Goal: Browse casually

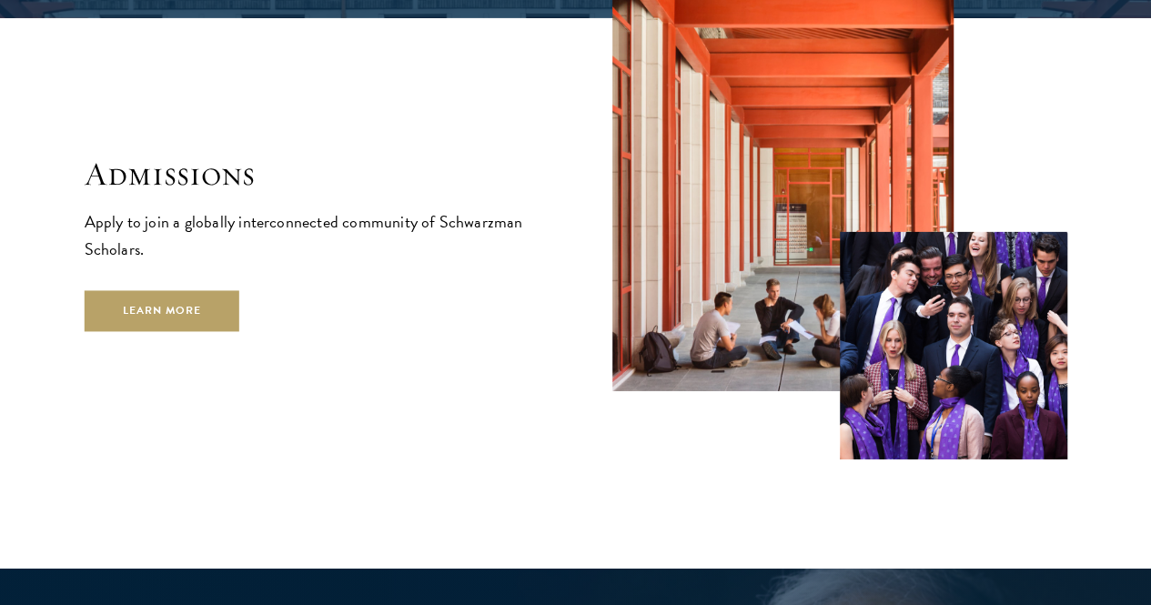
scroll to position [3367, 0]
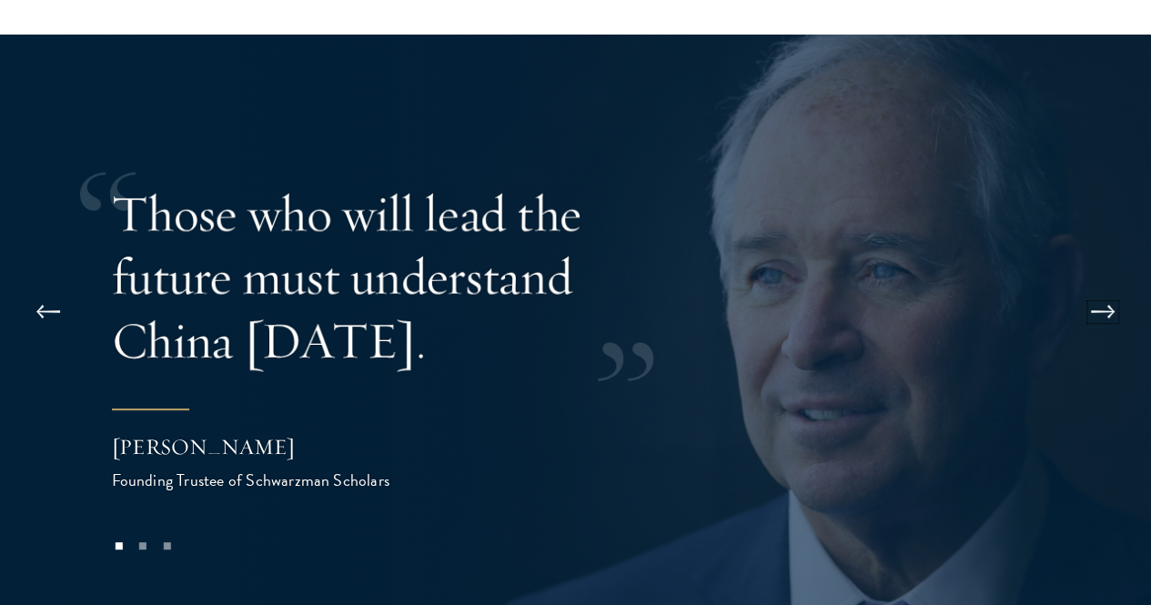
click at [1104, 287] on button at bounding box center [1103, 312] width 60 height 51
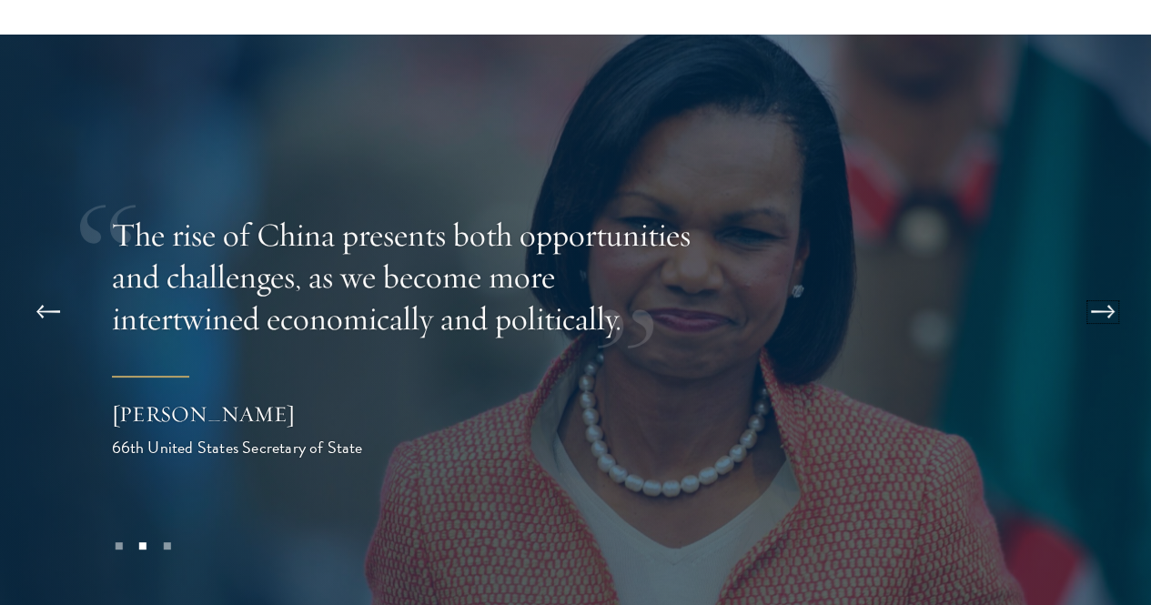
click at [1099, 287] on button at bounding box center [1103, 312] width 60 height 51
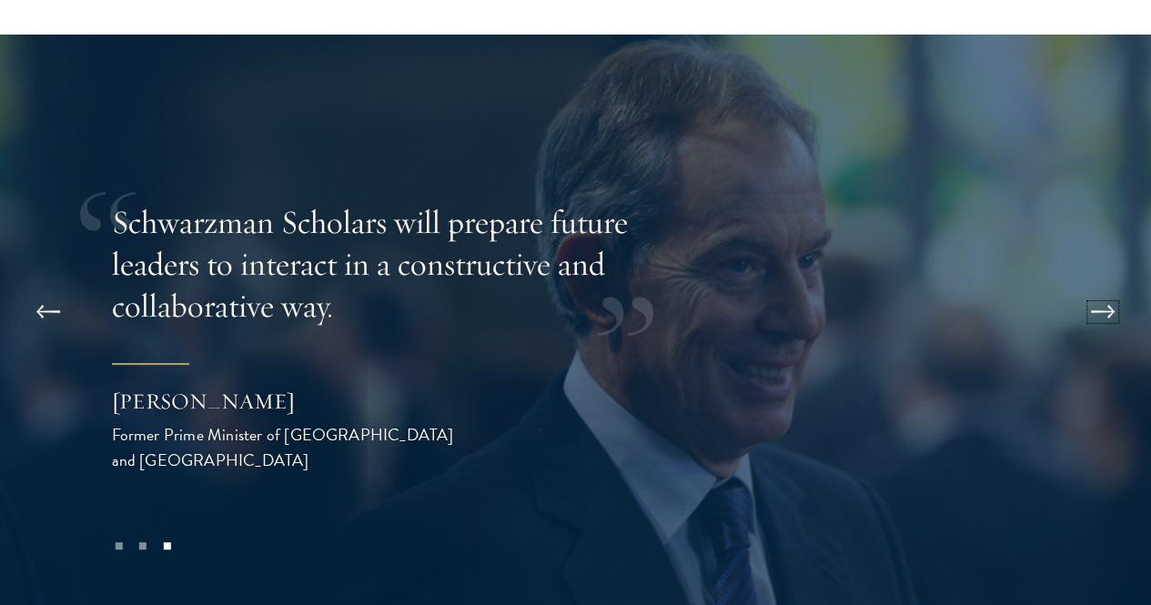
click at [1099, 287] on button at bounding box center [1103, 312] width 60 height 51
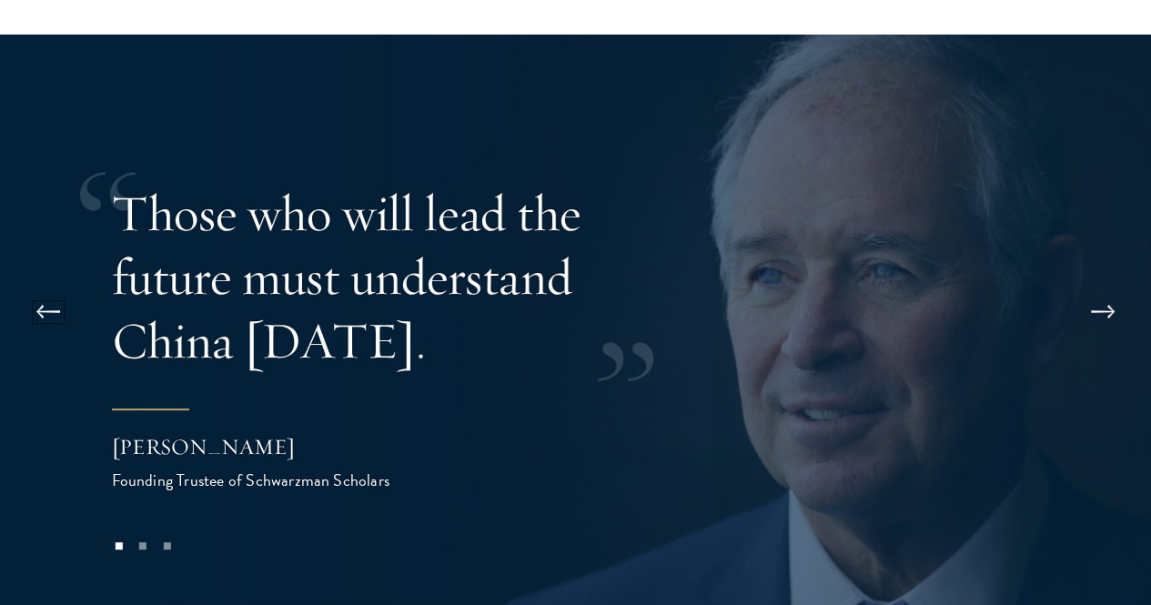
click at [55, 287] on button at bounding box center [48, 312] width 60 height 51
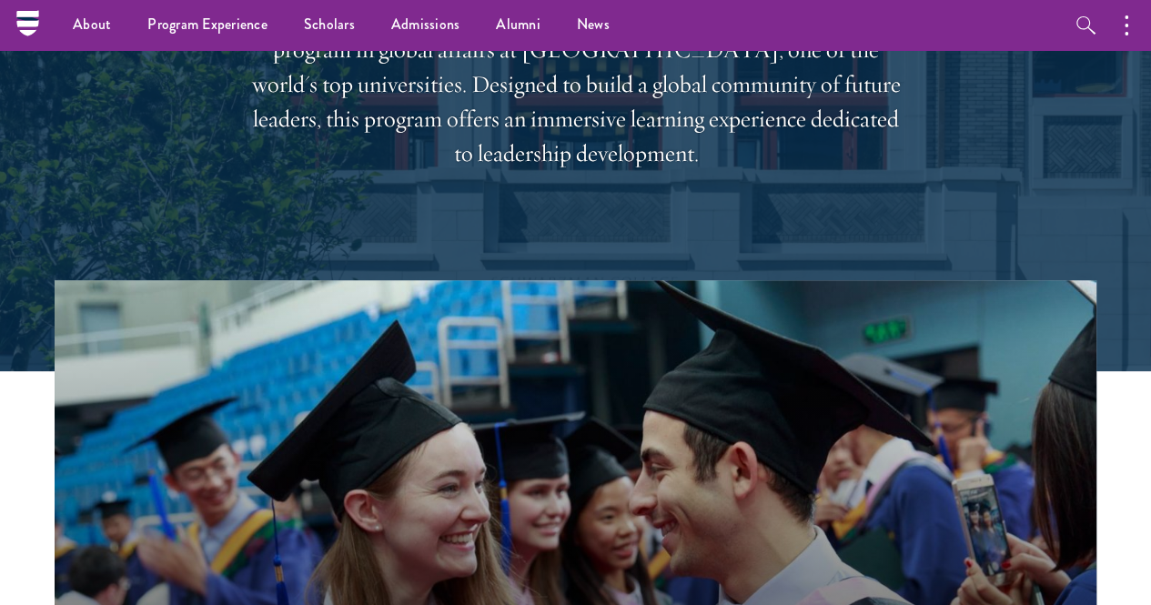
scroll to position [0, 0]
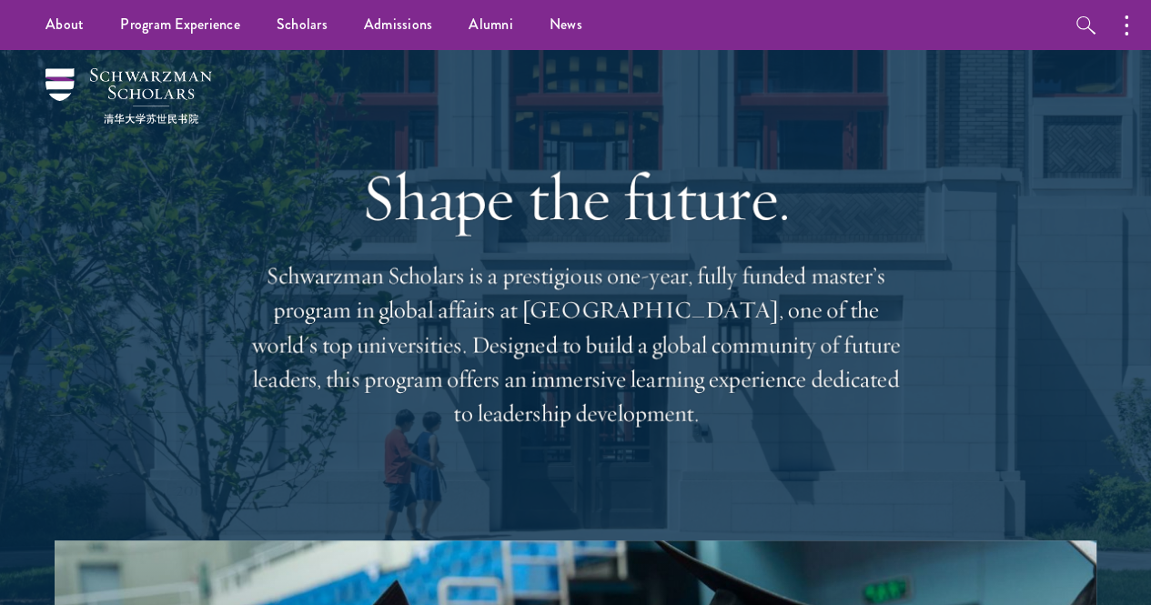
click at [44, 388] on div at bounding box center [575, 341] width 1151 height 582
